Goal: Check status

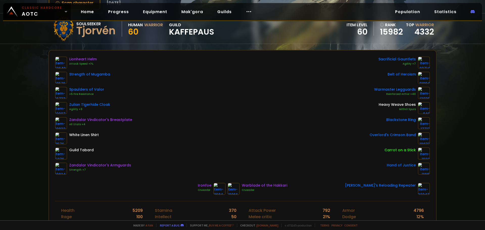
scroll to position [44, 0]
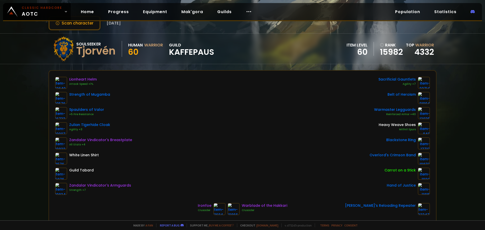
scroll to position [25, 0]
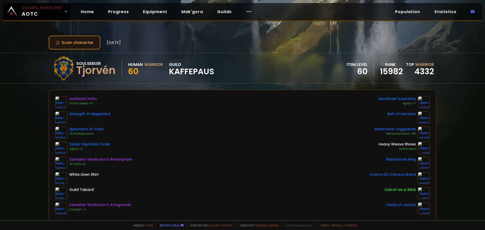
click at [72, 45] on button "Scan character" at bounding box center [75, 42] width 52 height 14
click at [71, 41] on button "Scan character" at bounding box center [75, 42] width 52 height 14
drag, startPoint x: 116, startPoint y: 44, endPoint x: 145, endPoint y: 40, distance: 28.9
click at [145, 40] on div "Scan character 15 days ago" at bounding box center [243, 42] width 388 height 14
click at [145, 40] on div "Scan character [DATE]" at bounding box center [243, 42] width 388 height 14
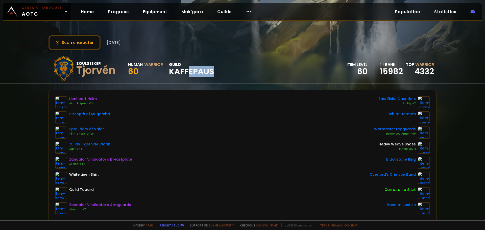
click at [233, 75] on div "Soulseeker Tjorvén Human Warrior 60 guild Kaffepaus item level 60 rank 15982 To…" at bounding box center [243, 68] width 388 height 30
click at [86, 43] on button "Scan character" at bounding box center [75, 42] width 52 height 14
click at [246, 77] on div "Soulseeker Tjorvén Human Warrior 60 guild Kaffepaus item level 60 rank 15982 To…" at bounding box center [243, 68] width 388 height 30
click at [245, 77] on div "Soulseeker Tjorvén Human Warrior 60 guild Kaffepaus item level 60 rank 15982 To…" at bounding box center [243, 68] width 388 height 30
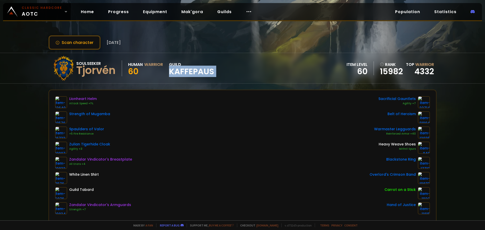
drag, startPoint x: 245, startPoint y: 77, endPoint x: 257, endPoint y: 72, distance: 13.1
click at [245, 77] on div "Soulseeker Tjorvén Human Warrior 60 guild Kaffepaus item level 60 rank 15982 To…" at bounding box center [243, 68] width 388 height 30
click at [170, 73] on span "Kaffepaus" at bounding box center [191, 72] width 45 height 8
drag, startPoint x: 170, startPoint y: 73, endPoint x: 257, endPoint y: 74, distance: 87.0
click at [257, 74] on div "Soulseeker Tjorvén Human Warrior 60 guild Kaffepaus item level 60 rank 15982 To…" at bounding box center [243, 68] width 388 height 30
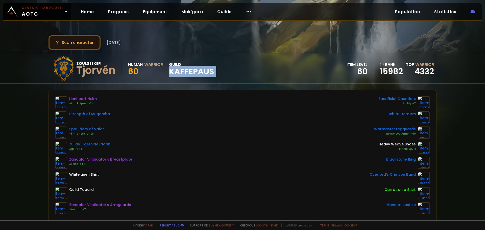
click at [95, 46] on button "Scan character" at bounding box center [75, 42] width 52 height 14
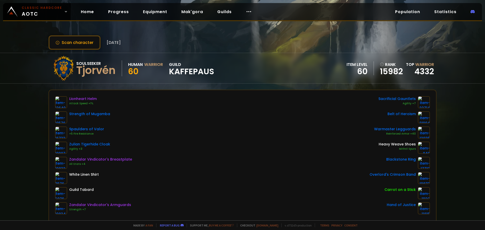
click at [154, 38] on div "Scan character [DATE]" at bounding box center [243, 42] width 388 height 14
